Goal: Register for event/course

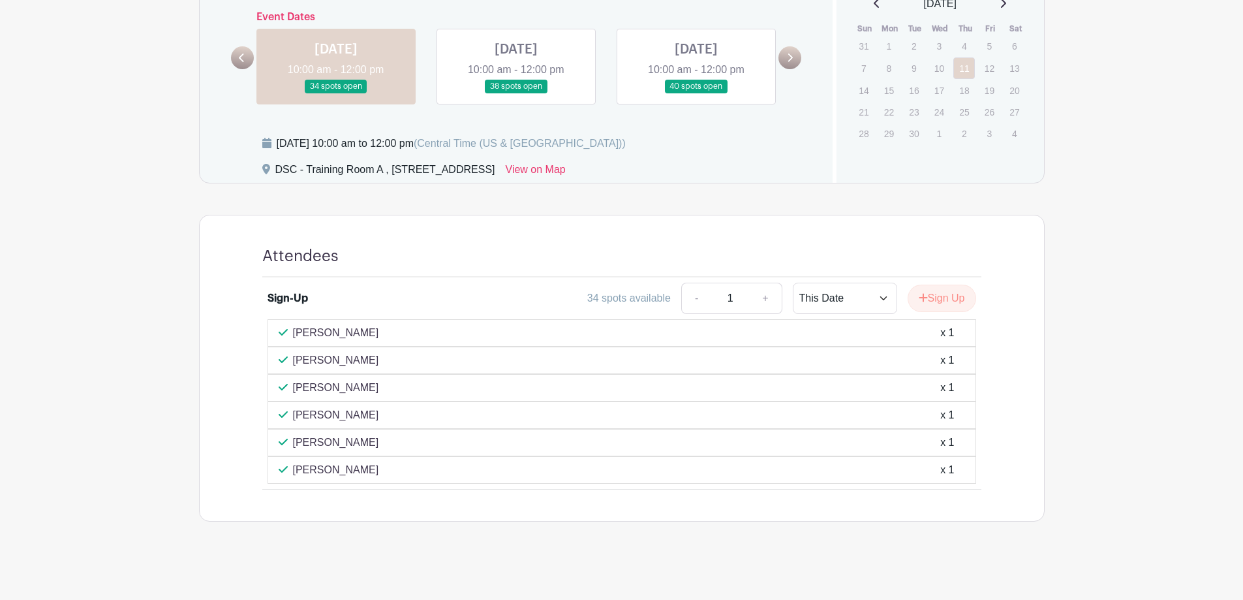
scroll to position [555, 0]
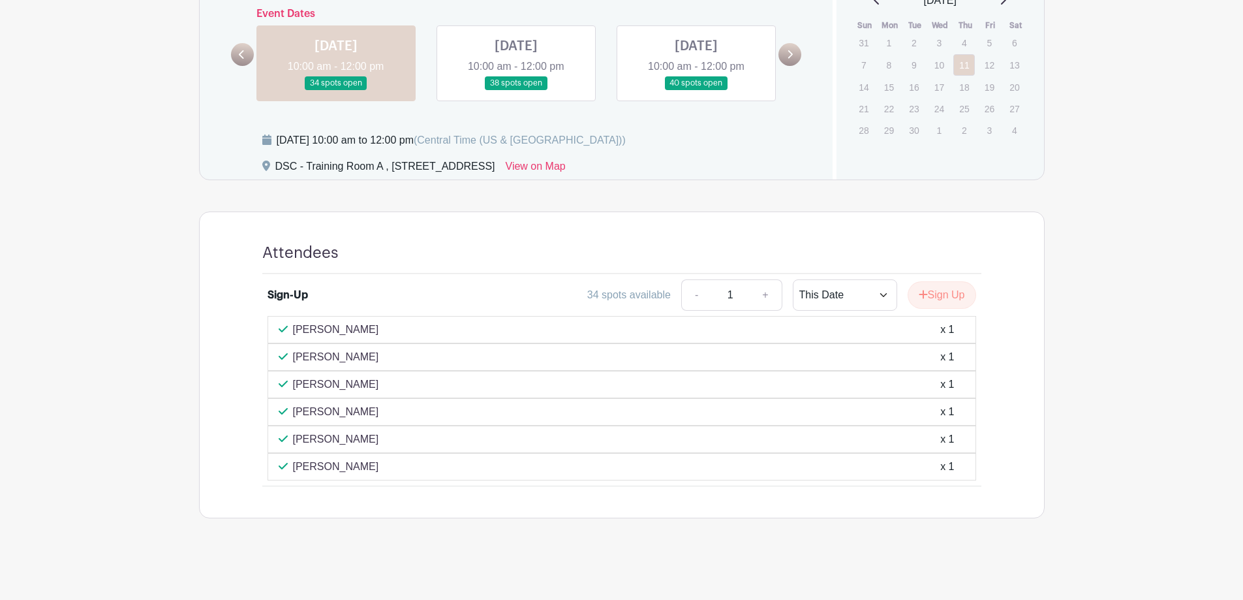
click at [516, 90] on link at bounding box center [516, 90] width 0 height 0
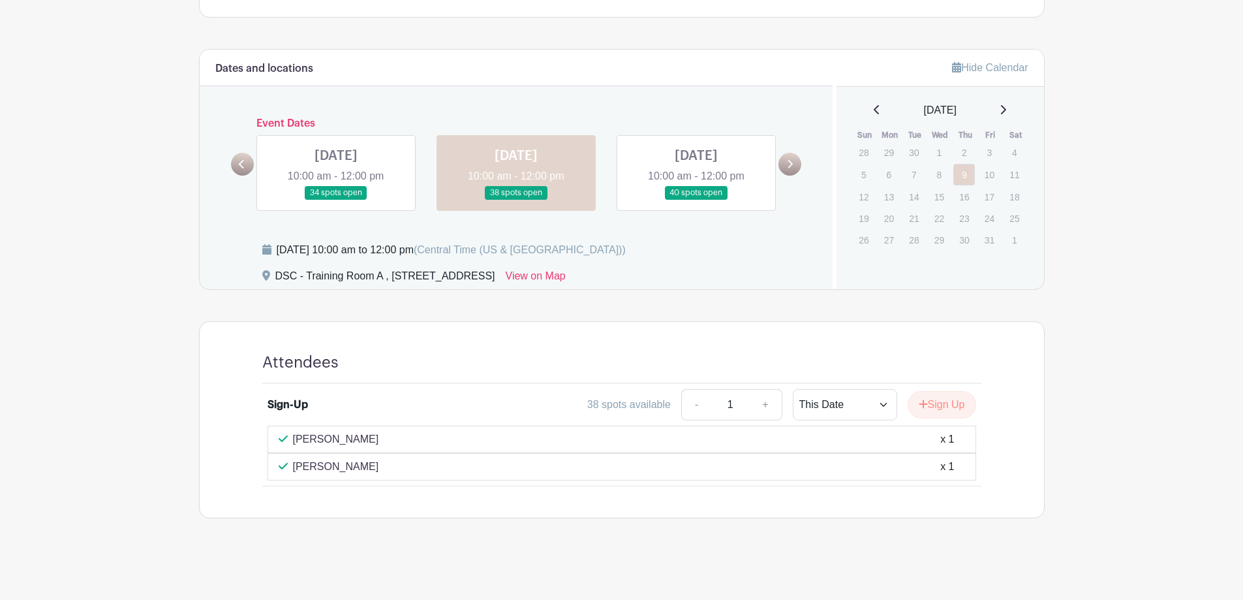
scroll to position [445, 0]
click at [696, 200] on link at bounding box center [696, 200] width 0 height 0
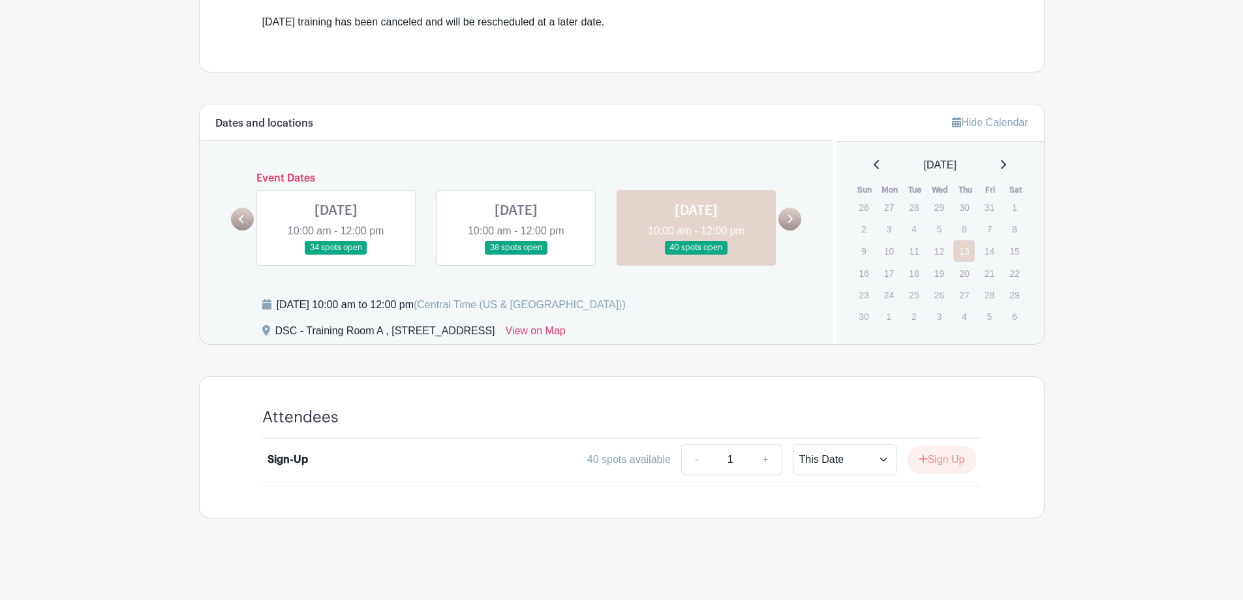
scroll to position [390, 0]
click at [516, 254] on link at bounding box center [516, 254] width 0 height 0
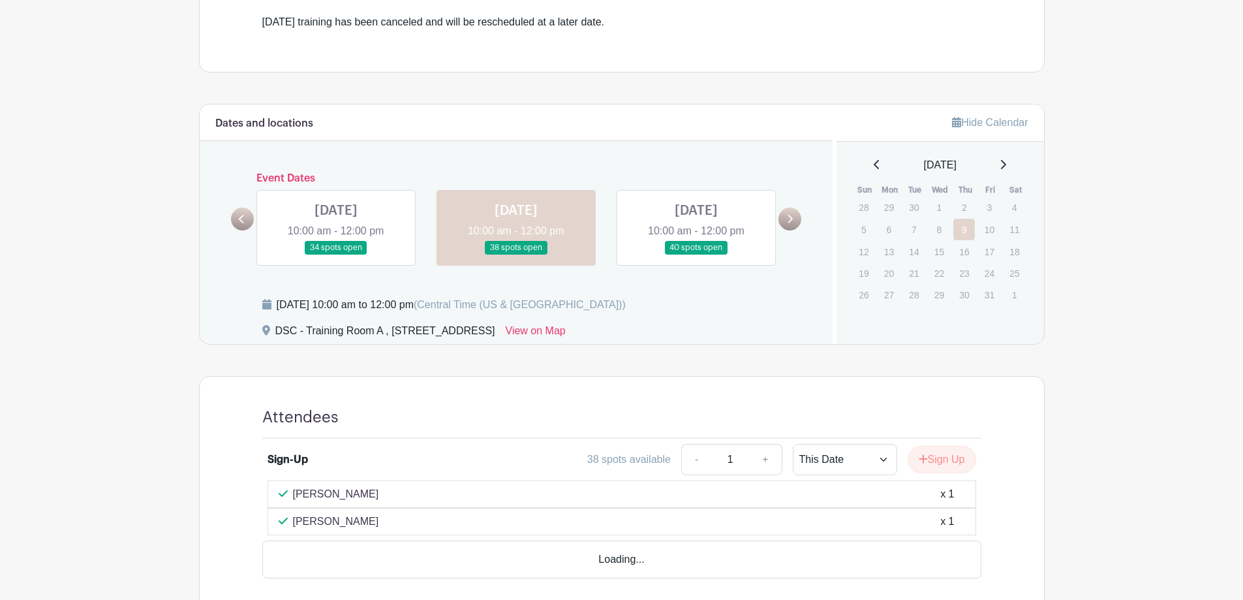
click at [336, 254] on link at bounding box center [336, 254] width 0 height 0
